Goal: Navigation & Orientation: Find specific page/section

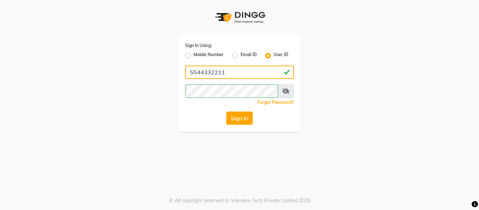
click at [247, 71] on input "5544332211" at bounding box center [239, 72] width 109 height 13
type input "e"
type input "ethinixexceptional"
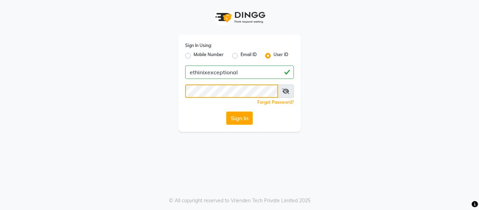
click at [226, 112] on button "Sign In" at bounding box center [239, 118] width 27 height 13
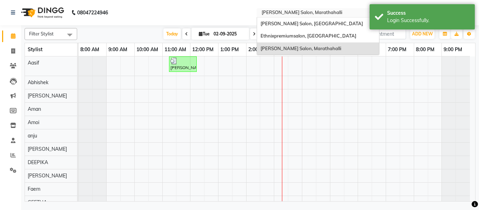
click at [349, 15] on input "text" at bounding box center [311, 13] width 102 height 7
click at [309, 38] on span "Ethnixpremiumsalon, [GEOGRAPHIC_DATA]" at bounding box center [309, 36] width 96 height 6
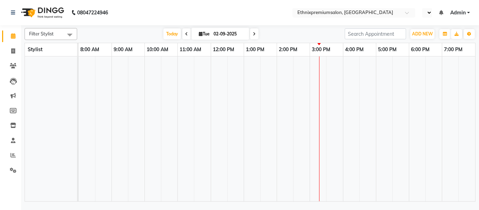
select select "en"
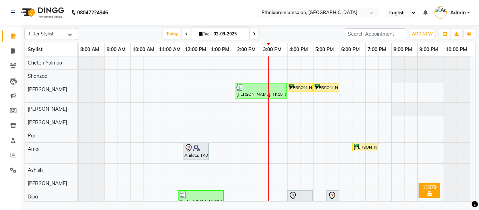
click at [66, 27] on div "Filter Stylist Select All Cheten Yolmoo [PERSON_NAME] [PERSON_NAME] [PERSON_NAM…" at bounding box center [250, 113] width 451 height 176
click at [66, 31] on span at bounding box center [70, 34] width 14 height 13
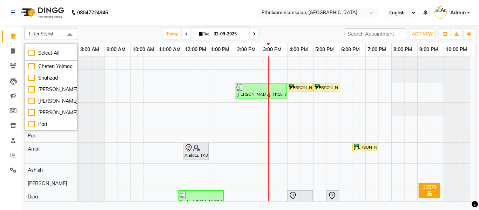
click at [127, 17] on nav "08047224946 Select Location × Ethnixpremiumsalon, Brookfield English ENGLISH Es…" at bounding box center [239, 12] width 479 height 25
